Goal: Task Accomplishment & Management: Manage account settings

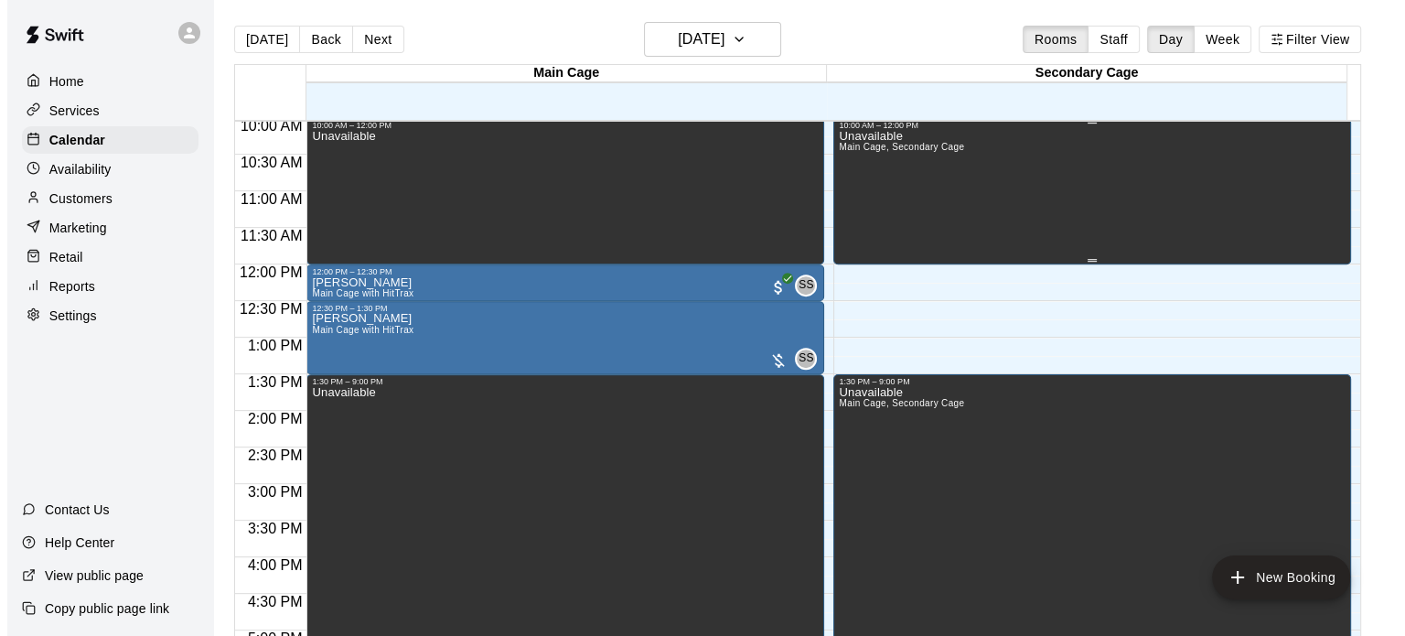
scroll to position [735, 0]
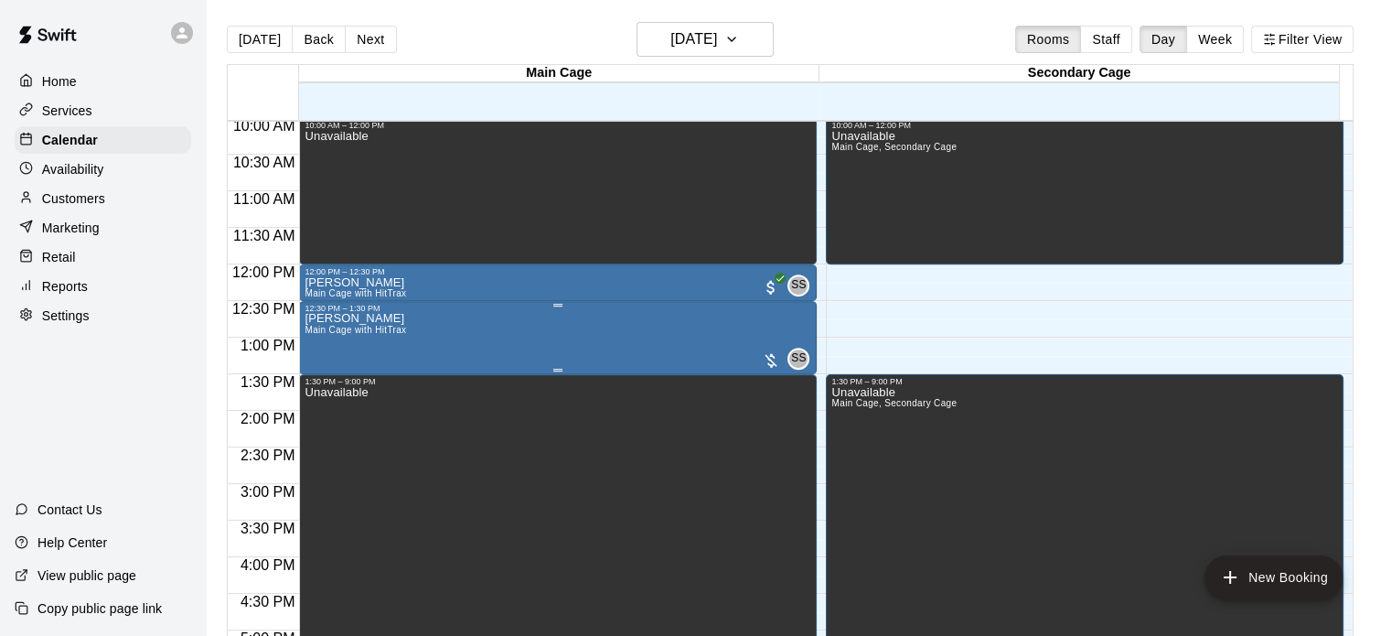
click at [768, 355] on div at bounding box center [771, 360] width 18 height 18
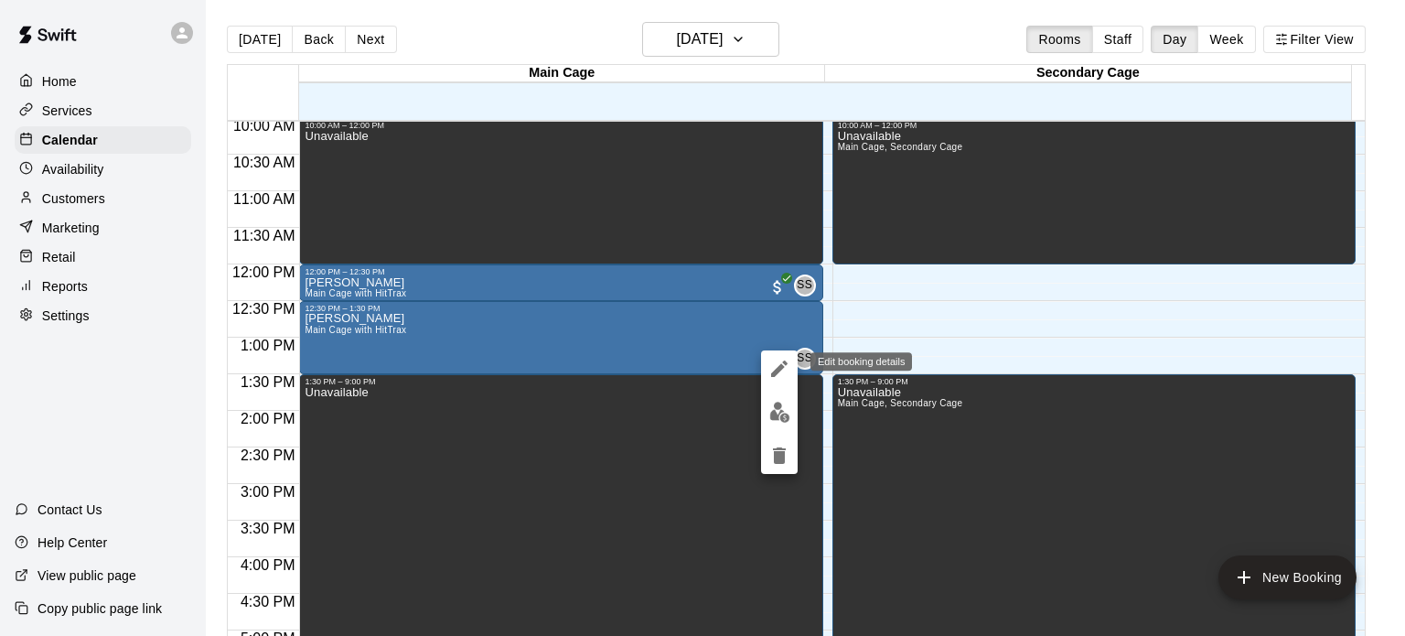
click at [772, 369] on icon "edit" at bounding box center [779, 369] width 22 height 22
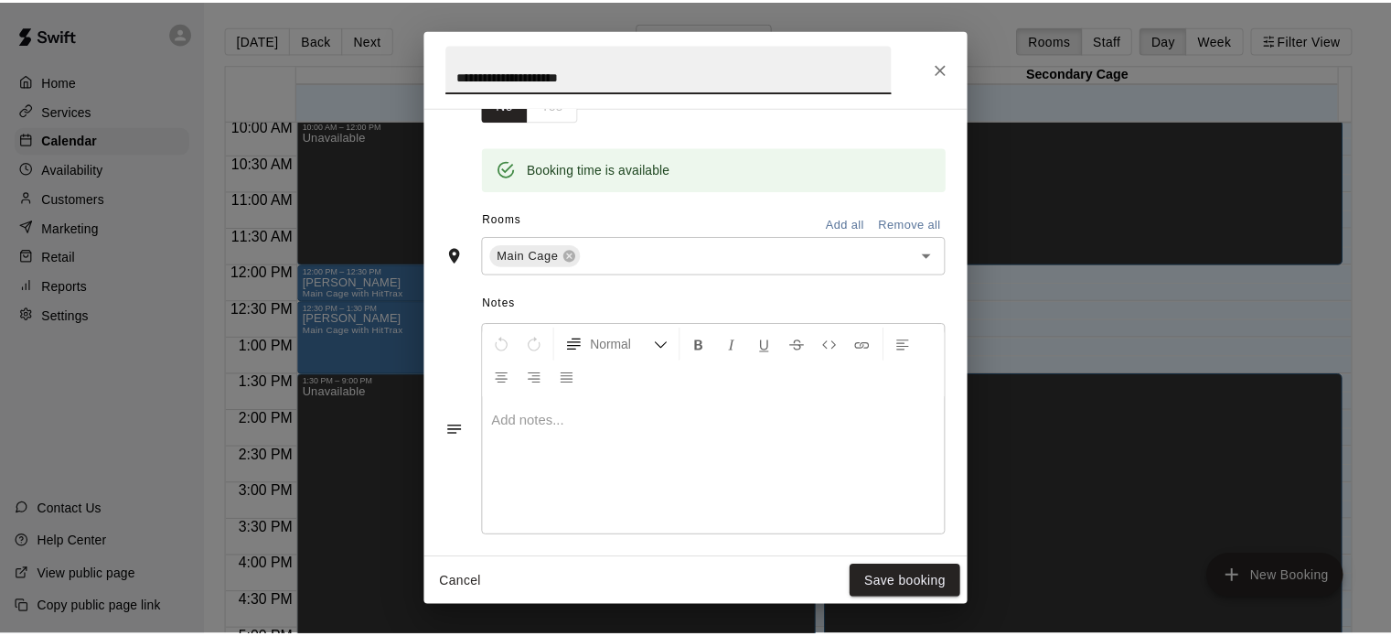
scroll to position [344, 0]
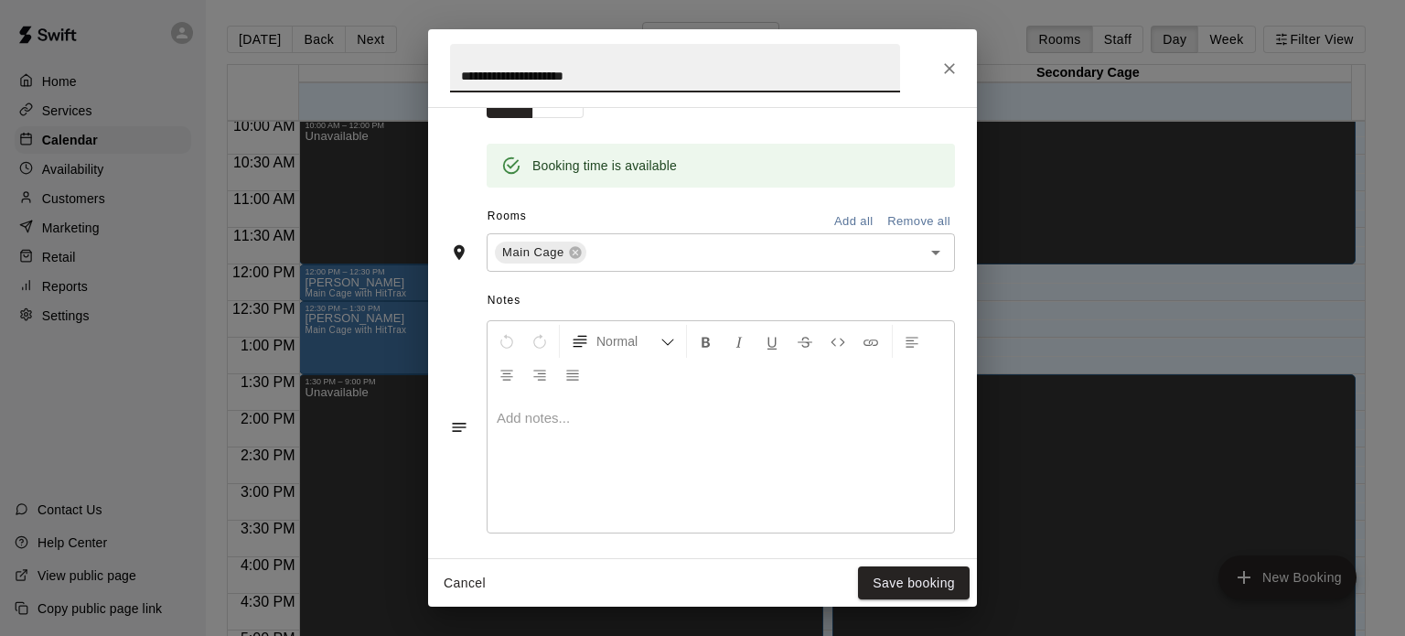
click at [526, 413] on p at bounding box center [721, 418] width 448 height 18
drag, startPoint x: 871, startPoint y: 396, endPoint x: 915, endPoint y: 142, distance: 258.0
click at [915, 142] on div "**********" at bounding box center [702, 332] width 549 height 451
click at [944, 62] on icon "Close" at bounding box center [949, 68] width 18 height 18
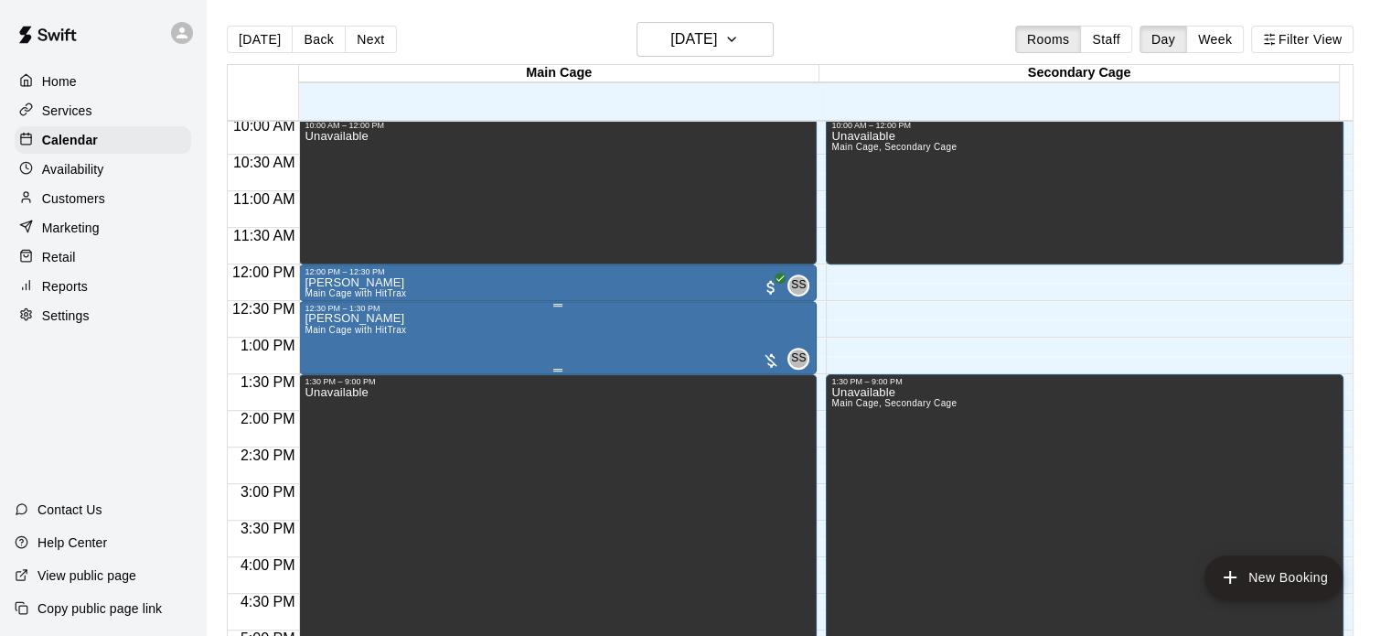
click at [332, 318] on p "[PERSON_NAME]" at bounding box center [356, 318] width 102 height 0
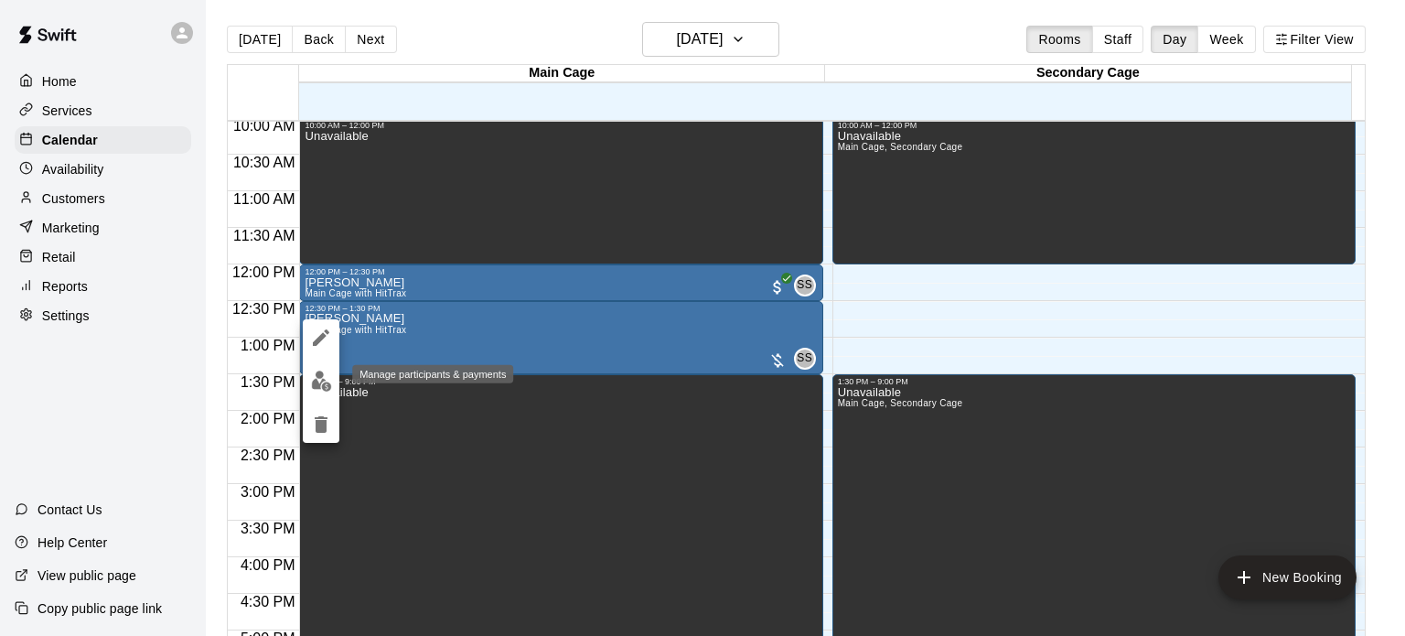
click at [324, 380] on img "edit" at bounding box center [321, 380] width 21 height 21
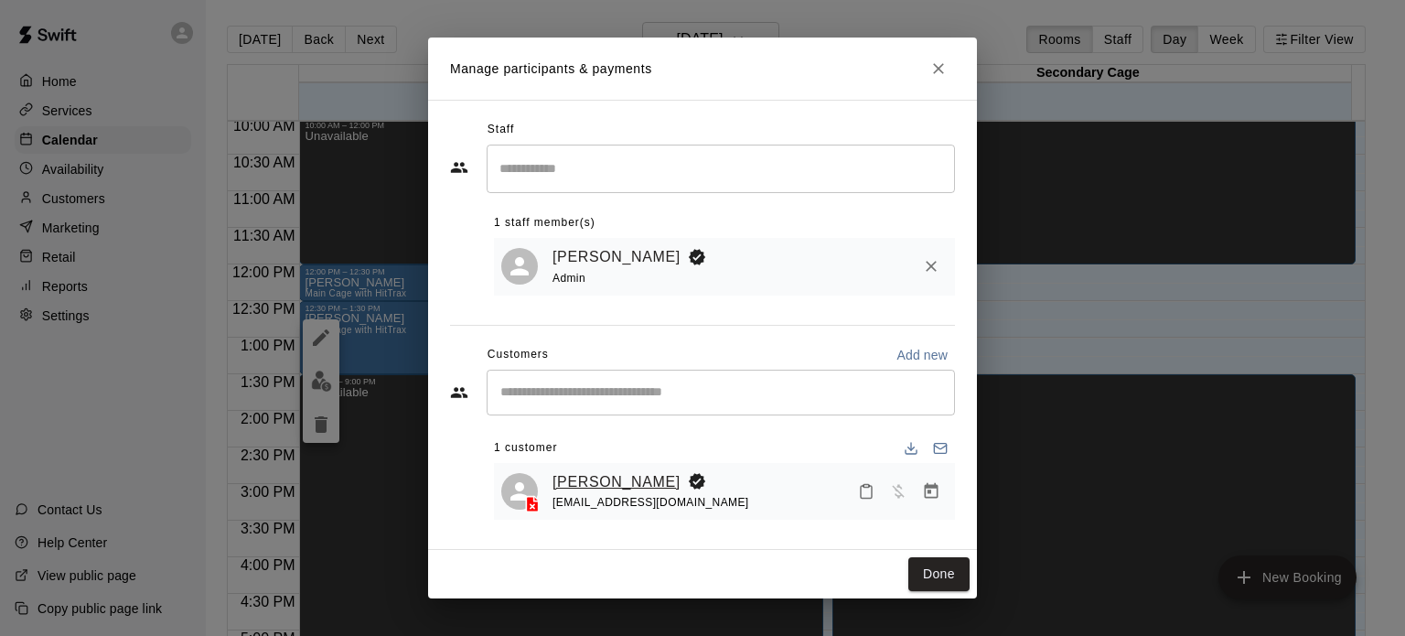
click at [606, 486] on link "[PERSON_NAME]" at bounding box center [616, 482] width 128 height 24
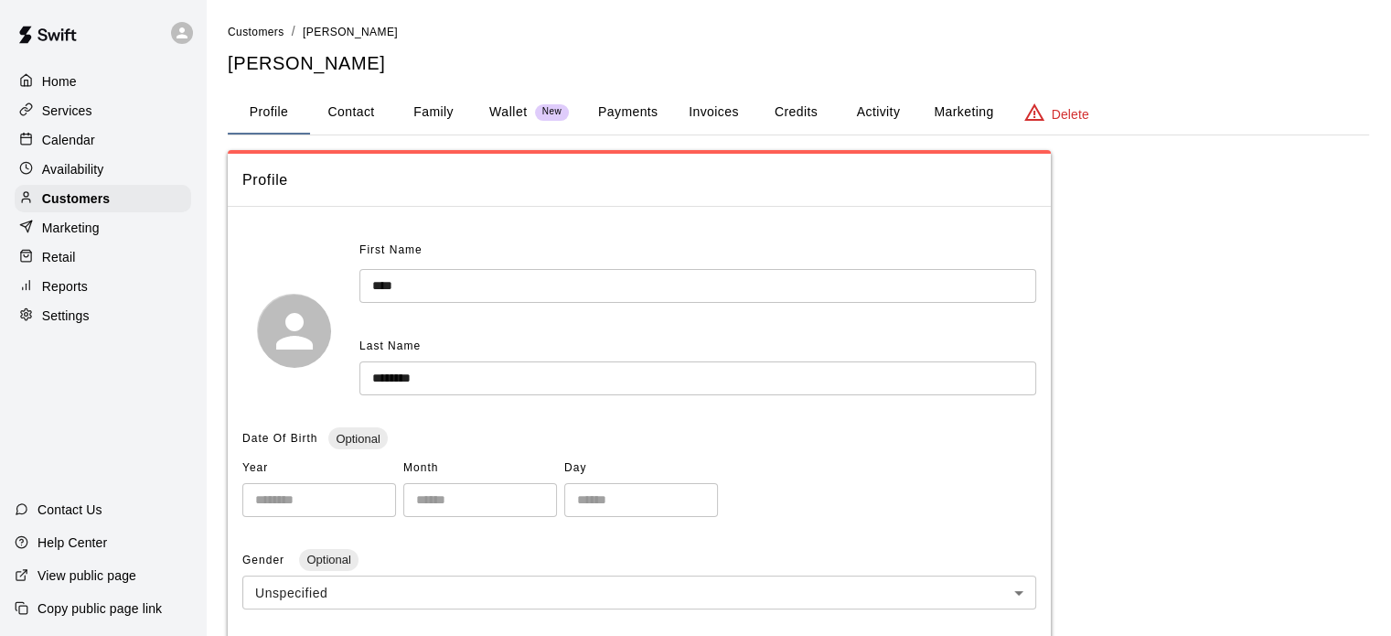
click at [735, 113] on button "Invoices" at bounding box center [713, 113] width 82 height 44
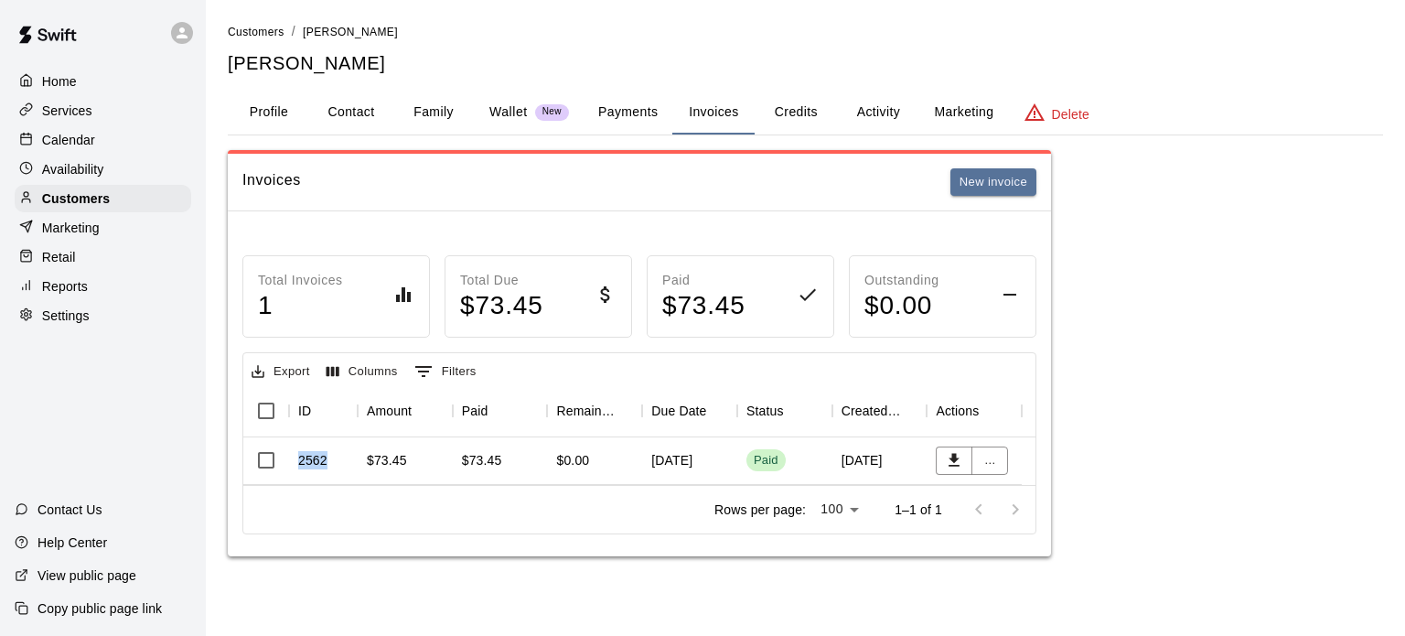
drag, startPoint x: 328, startPoint y: 461, endPoint x: 299, endPoint y: 458, distance: 29.4
click at [299, 458] on div "2562" at bounding box center [323, 461] width 69 height 48
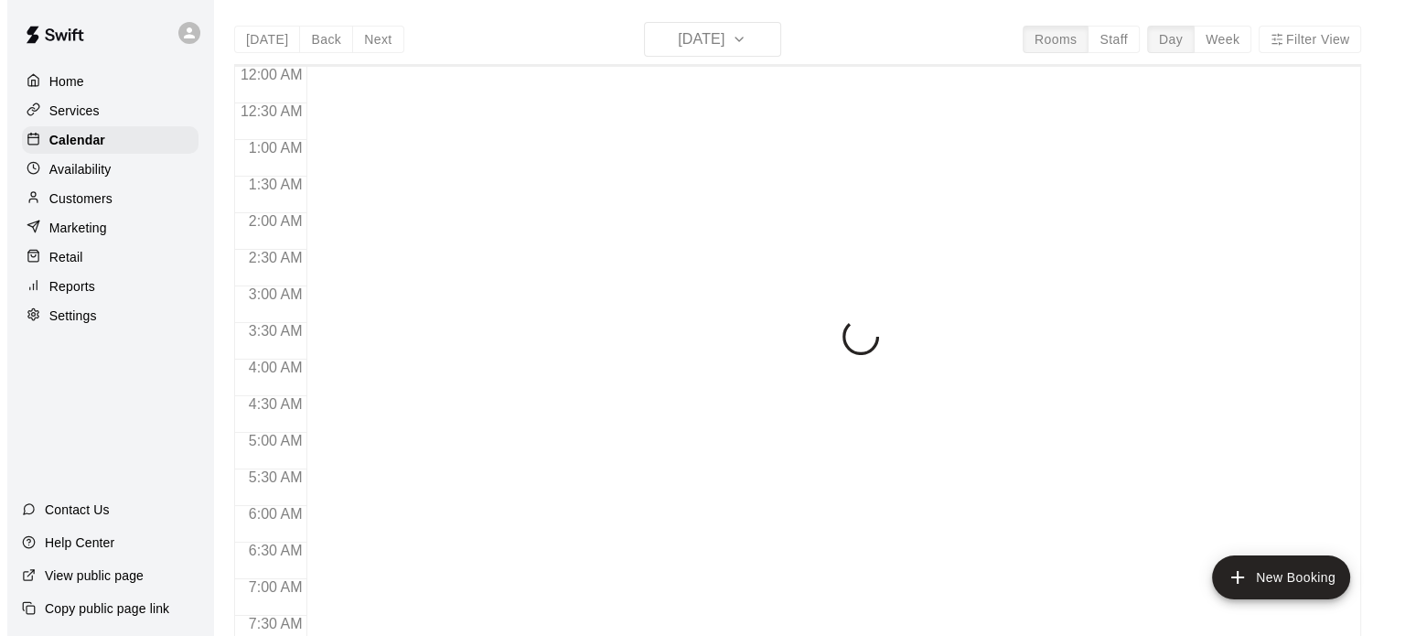
scroll to position [627, 0]
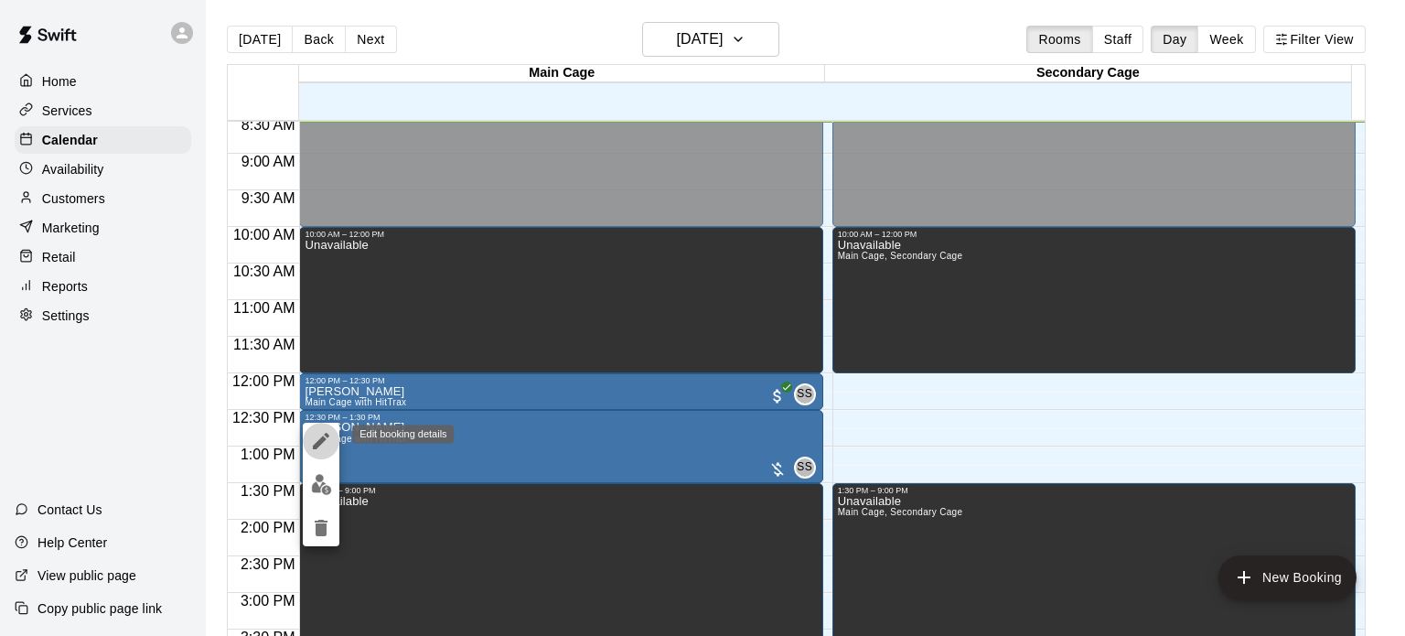
click at [323, 441] on icon "edit" at bounding box center [321, 441] width 16 height 16
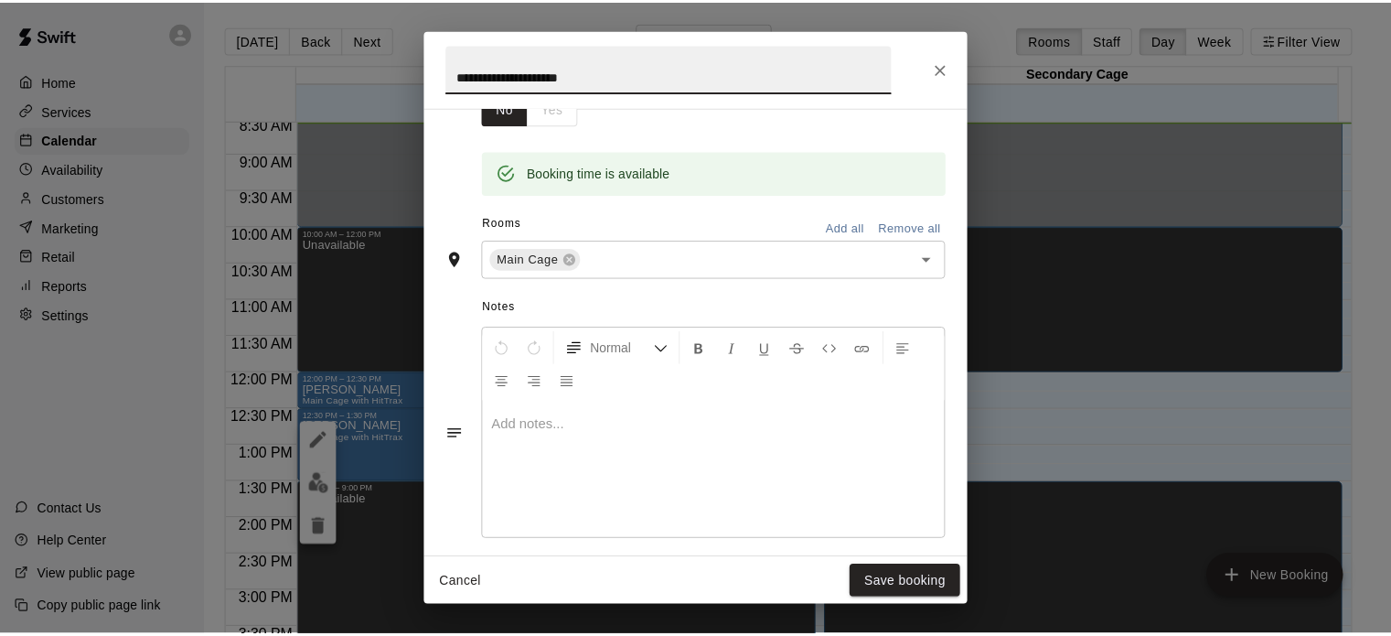
scroll to position [338, 0]
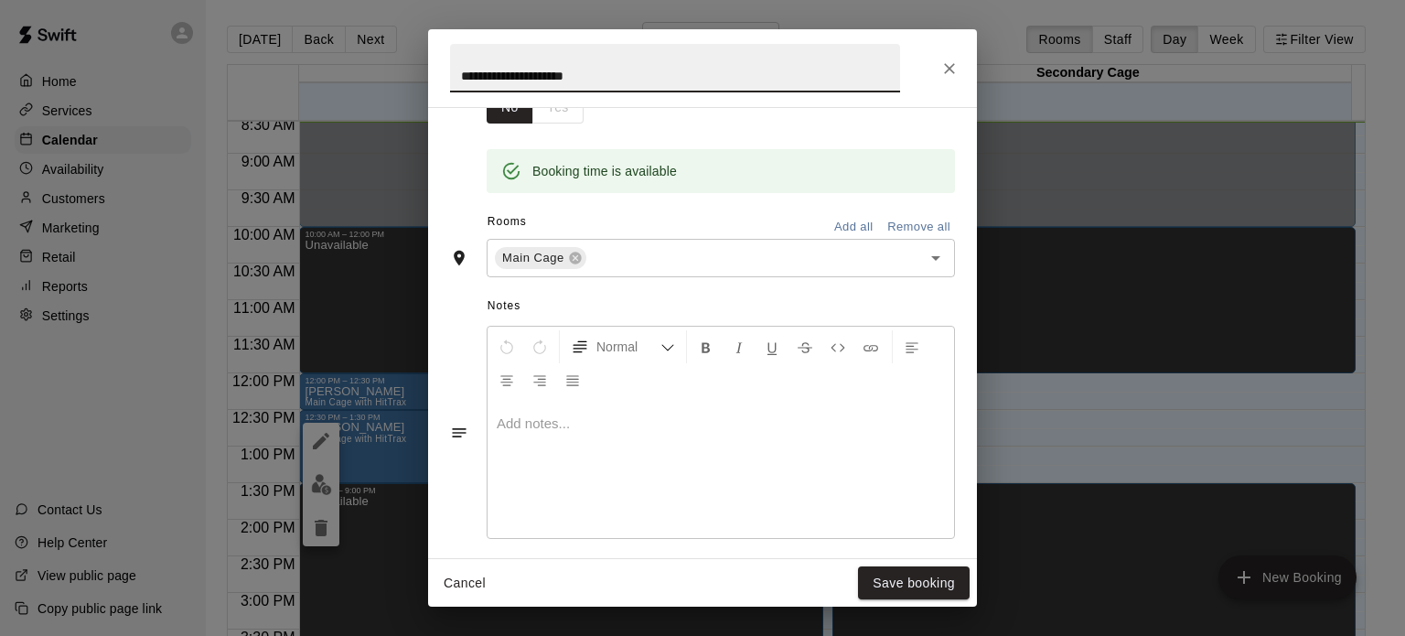
click at [527, 412] on div at bounding box center [721, 469] width 466 height 137
click at [931, 584] on button "Save booking" at bounding box center [914, 583] width 112 height 34
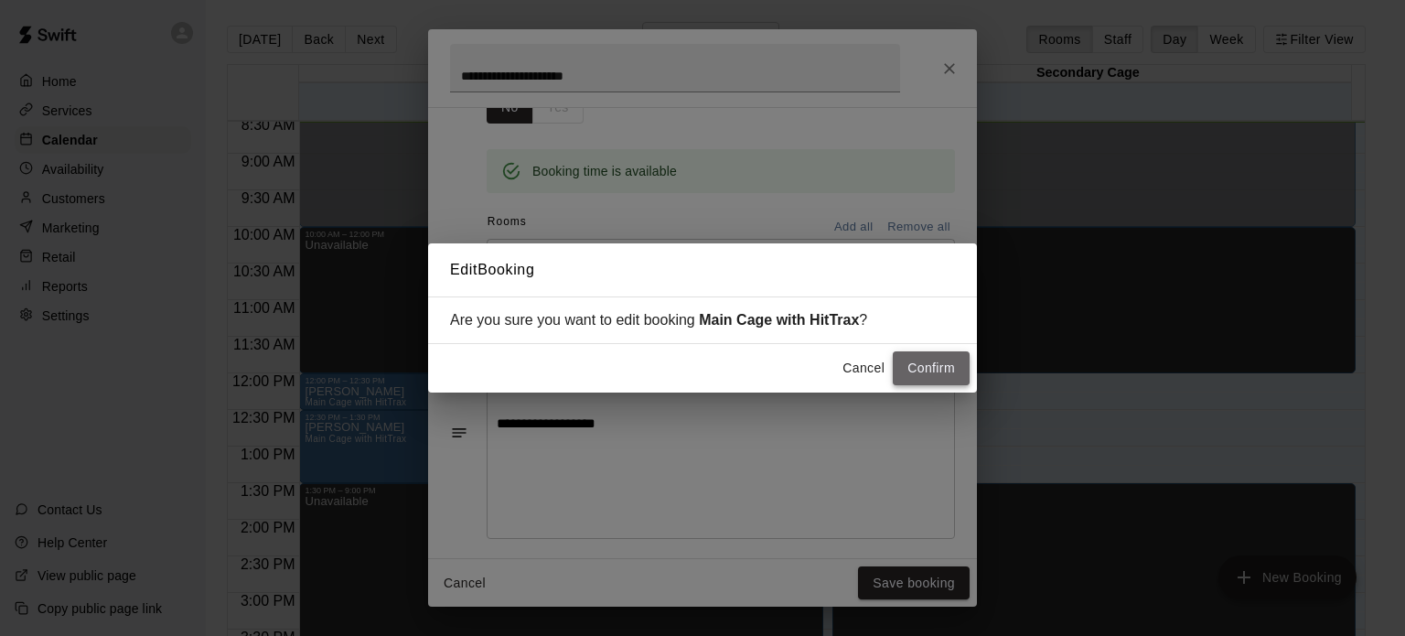
click at [937, 365] on button "Confirm" at bounding box center [931, 368] width 77 height 34
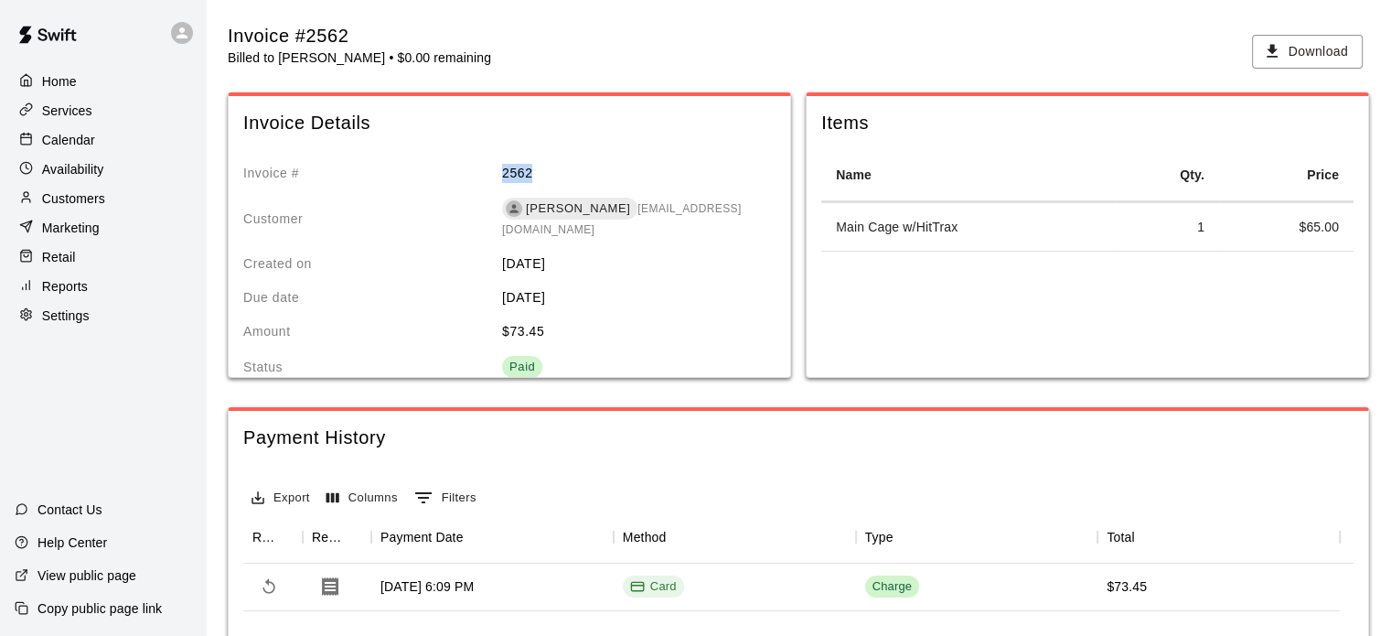
drag, startPoint x: 538, startPoint y: 171, endPoint x: 498, endPoint y: 178, distance: 40.9
click at [502, 178] on p "2562" at bounding box center [631, 173] width 259 height 19
copy p "2562"
